Goal: Information Seeking & Learning: Learn about a topic

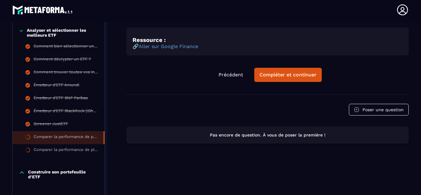
scroll to position [302, 0]
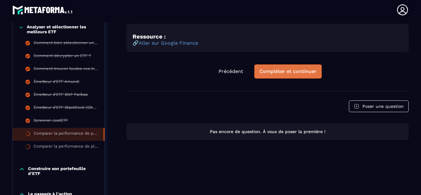
click at [285, 70] on div "Compléter et continuer" at bounding box center [288, 71] width 57 height 6
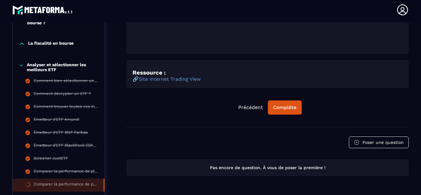
scroll to position [269, 0]
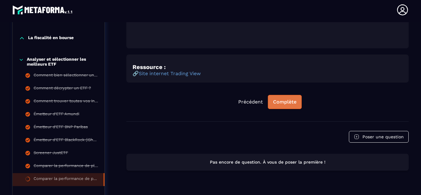
click at [289, 102] on div "Complète" at bounding box center [284, 102] width 23 height 6
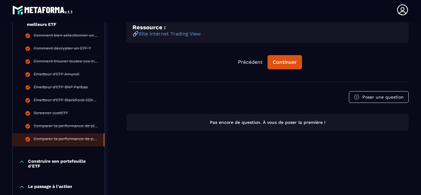
scroll to position [309, 0]
click at [285, 62] on div "Continuer" at bounding box center [285, 63] width 24 height 6
click at [281, 64] on div "Continuer" at bounding box center [285, 63] width 24 height 6
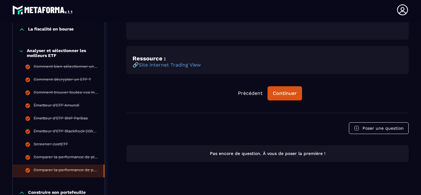
scroll to position [281, 0]
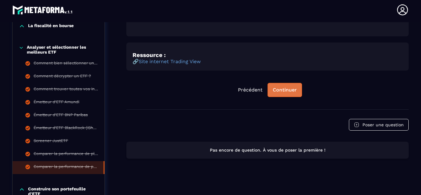
click at [277, 93] on button "Continuer" at bounding box center [285, 90] width 35 height 14
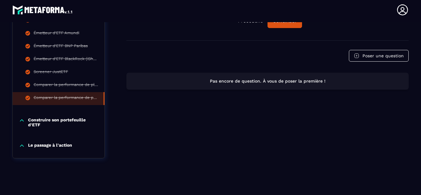
scroll to position [352, 0]
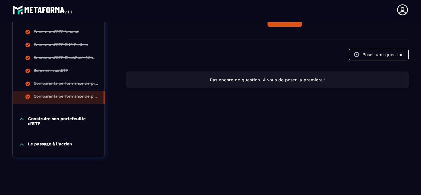
click at [54, 118] on p "Construire son portefeuille d'ETF" at bounding box center [63, 121] width 70 height 10
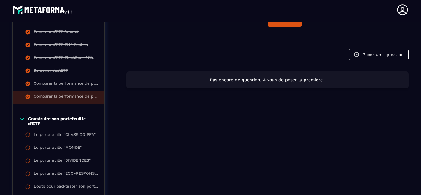
click at [63, 119] on p "Construire son portefeuille d'ETF" at bounding box center [63, 121] width 70 height 10
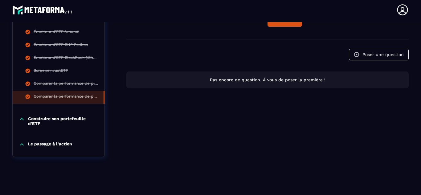
scroll to position [0, 0]
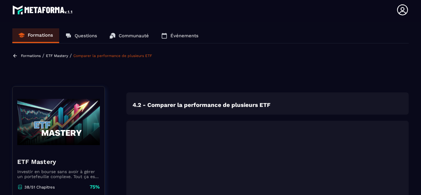
click at [56, 54] on p "ETF Mastery" at bounding box center [57, 56] width 22 height 4
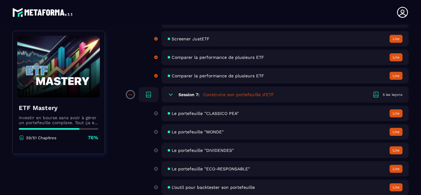
scroll to position [839, 0]
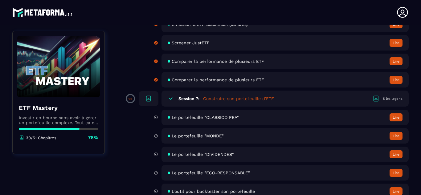
click at [394, 117] on button "Lire" at bounding box center [396, 118] width 13 height 8
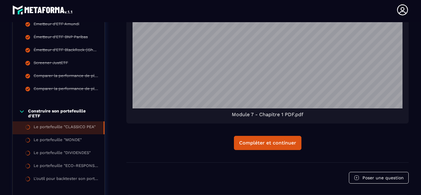
scroll to position [520, 0]
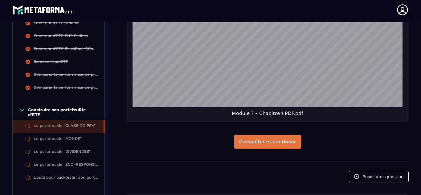
click at [250, 140] on div "Compléter et continuer" at bounding box center [267, 142] width 57 height 6
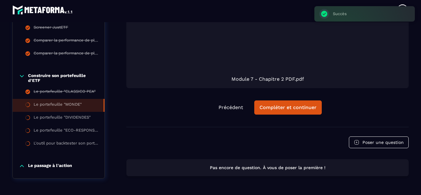
scroll to position [407, 0]
